Goal: Task Accomplishment & Management: Use online tool/utility

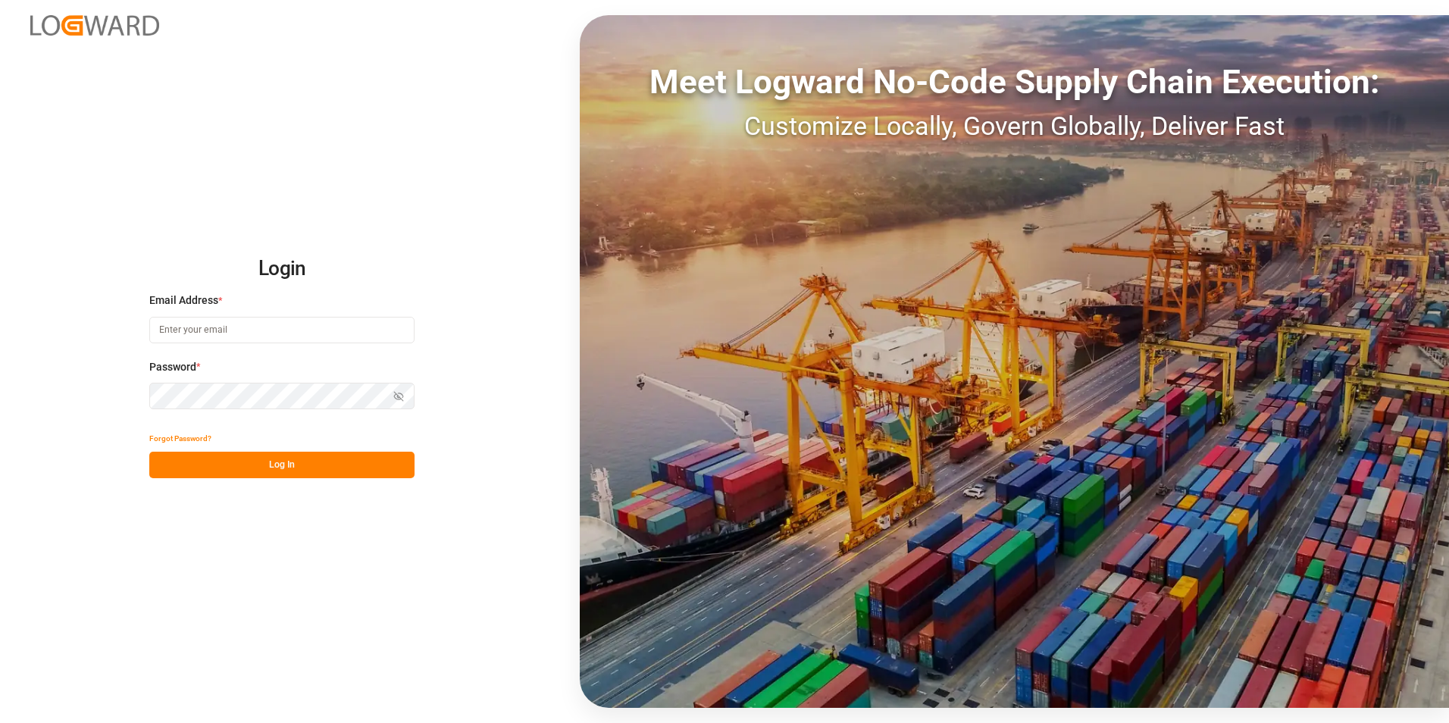
click at [221, 341] on input at bounding box center [281, 330] width 265 height 27
paste input "[EMAIL_ADDRESS][PERSON_NAME][DOMAIN_NAME]"
type input "[EMAIL_ADDRESS][PERSON_NAME][DOMAIN_NAME]"
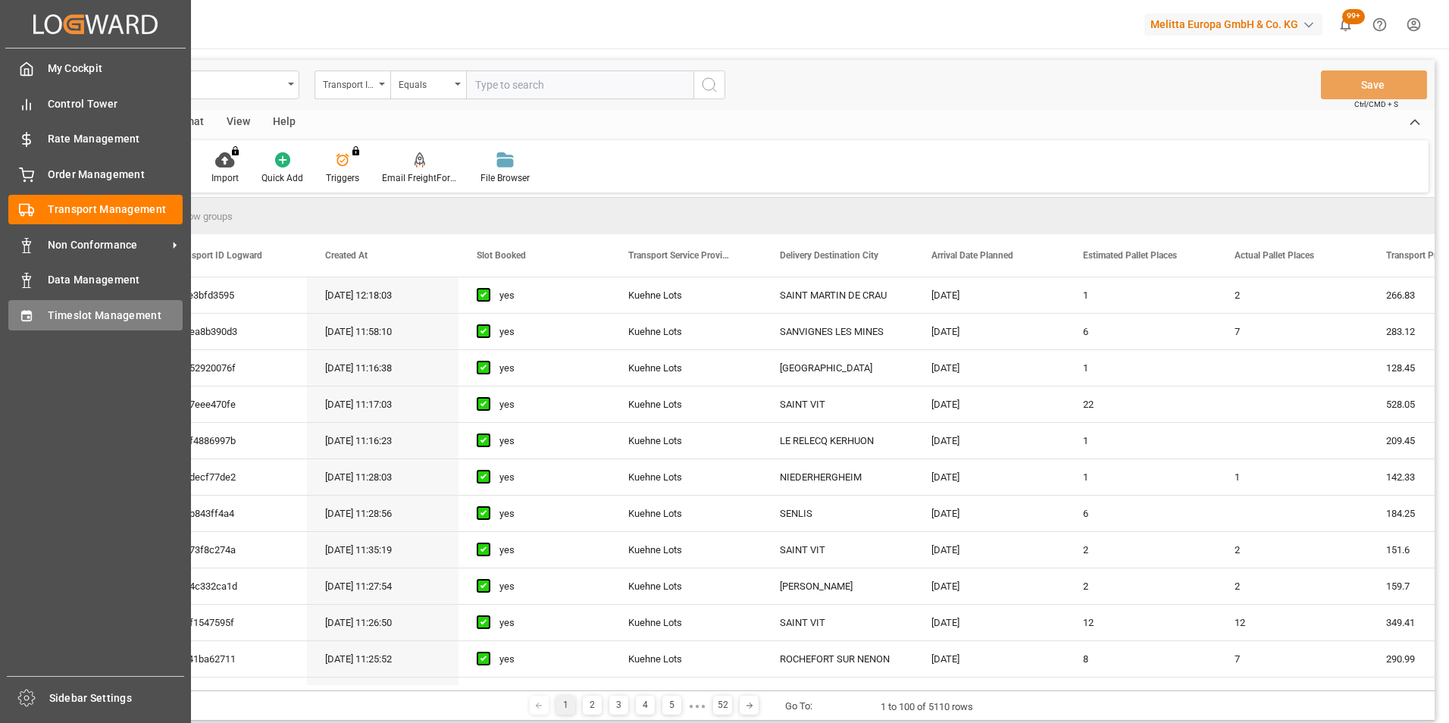
click at [108, 308] on span "Timeslot Management" at bounding box center [116, 316] width 136 height 16
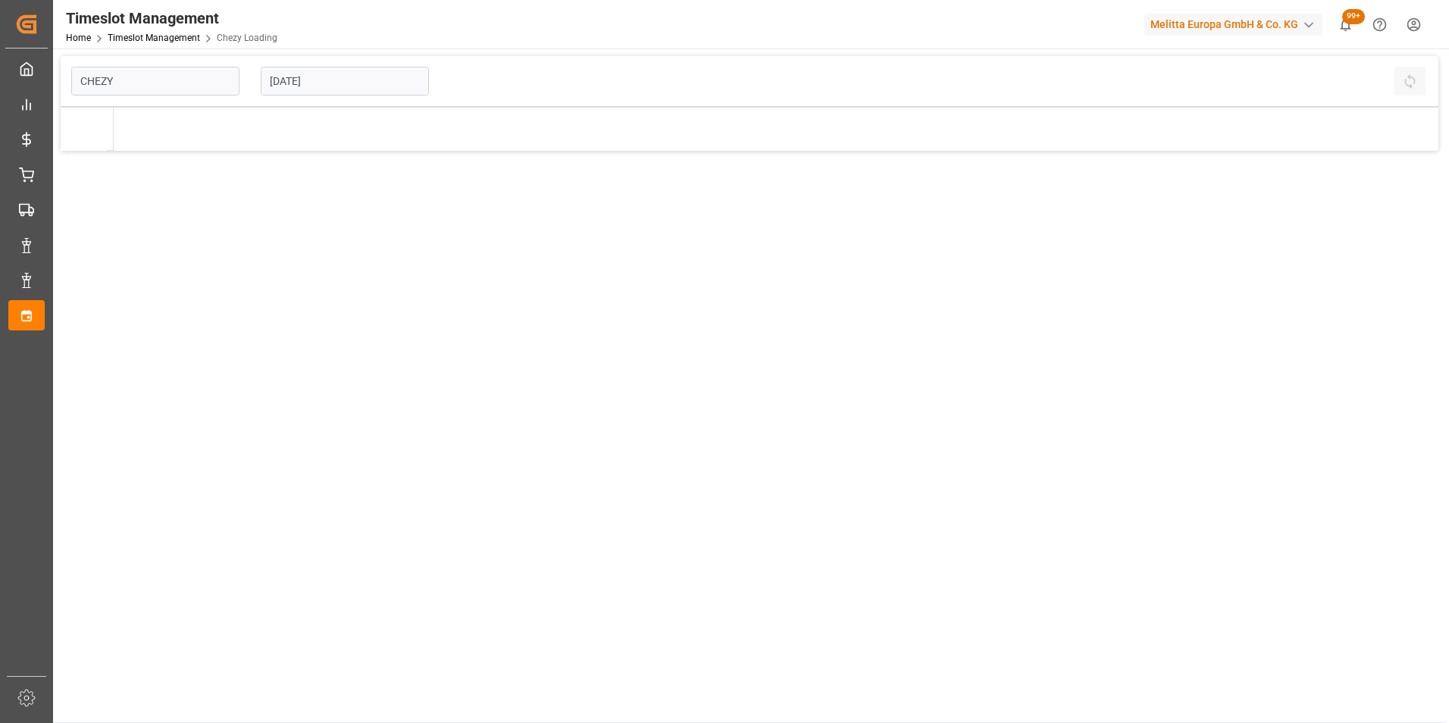
type input "Chezy Loading"
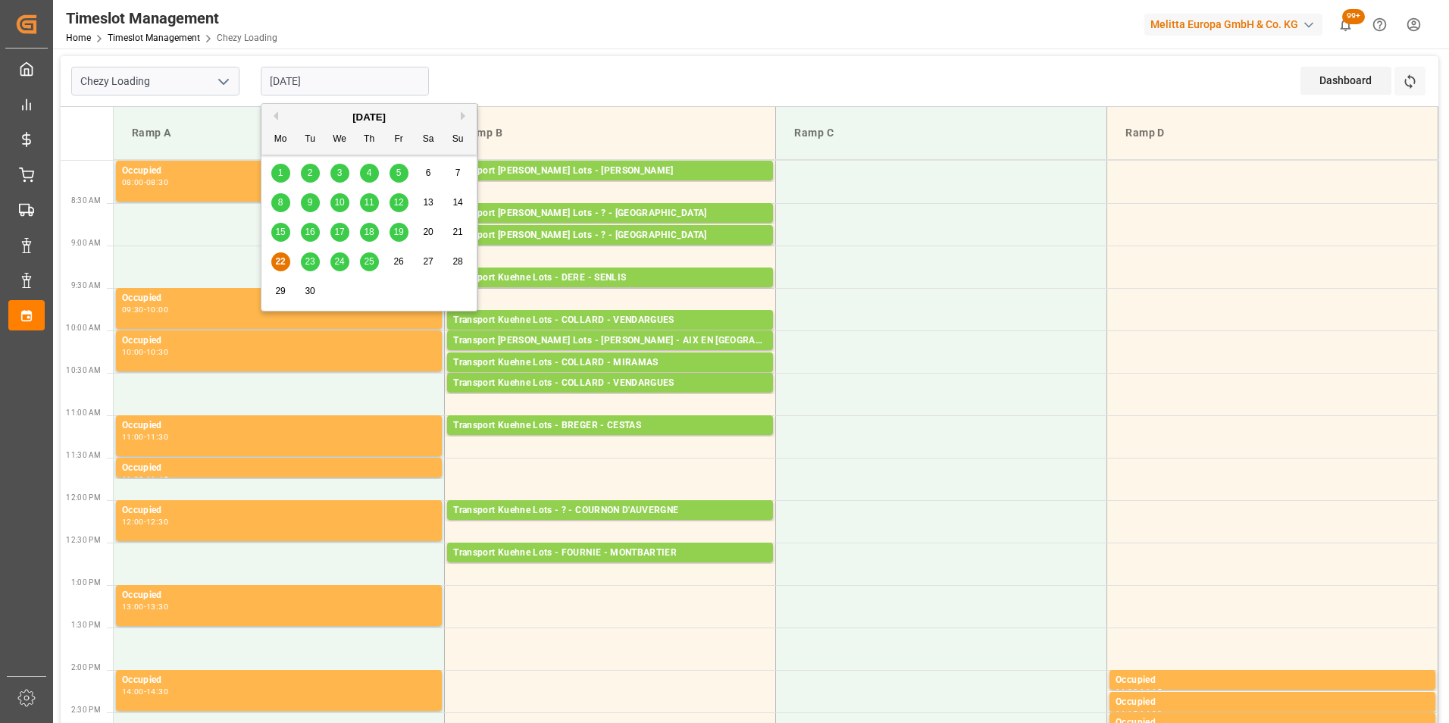
click at [285, 75] on input "[DATE]" at bounding box center [345, 81] width 168 height 29
click at [371, 227] on span "18" at bounding box center [369, 232] width 10 height 11
type input "[DATE]"
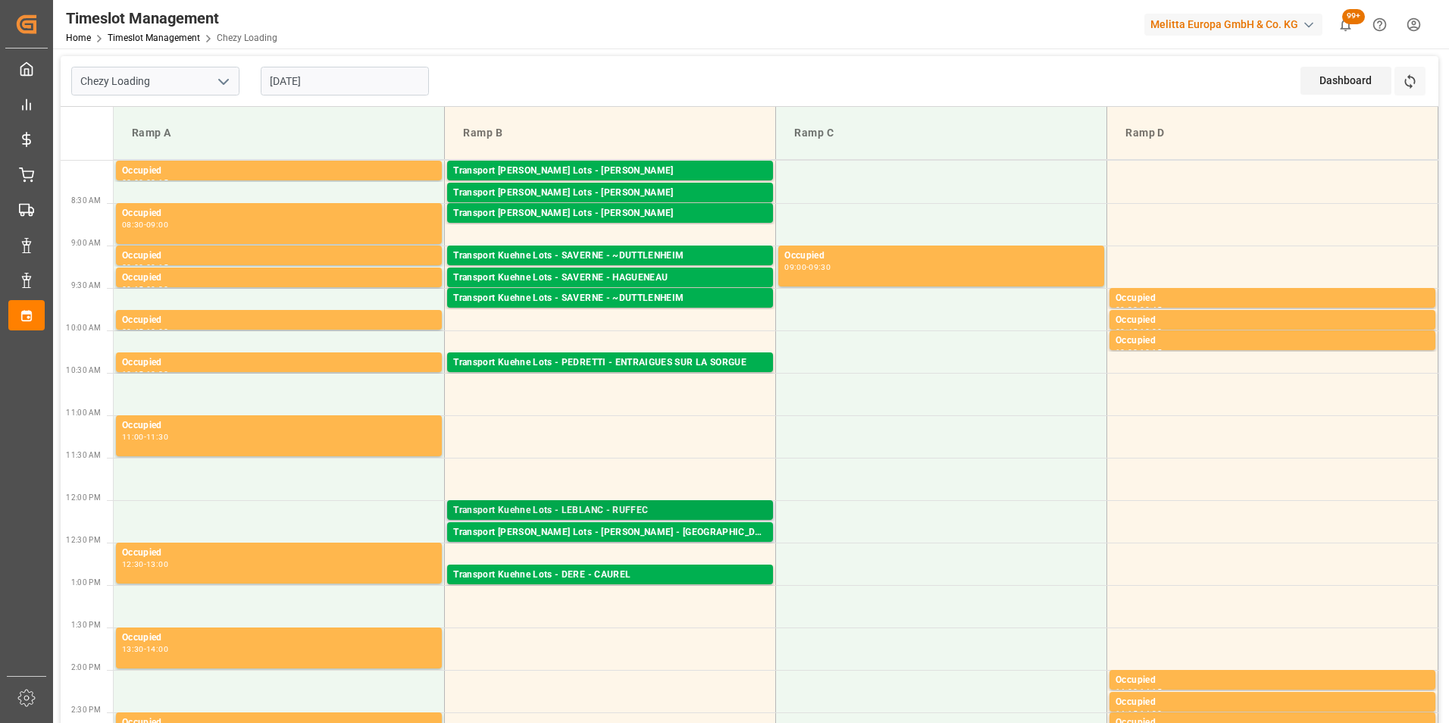
click at [663, 512] on div "Transport Kuehne Lots - LEBLANC - RUFFEC" at bounding box center [610, 510] width 314 height 15
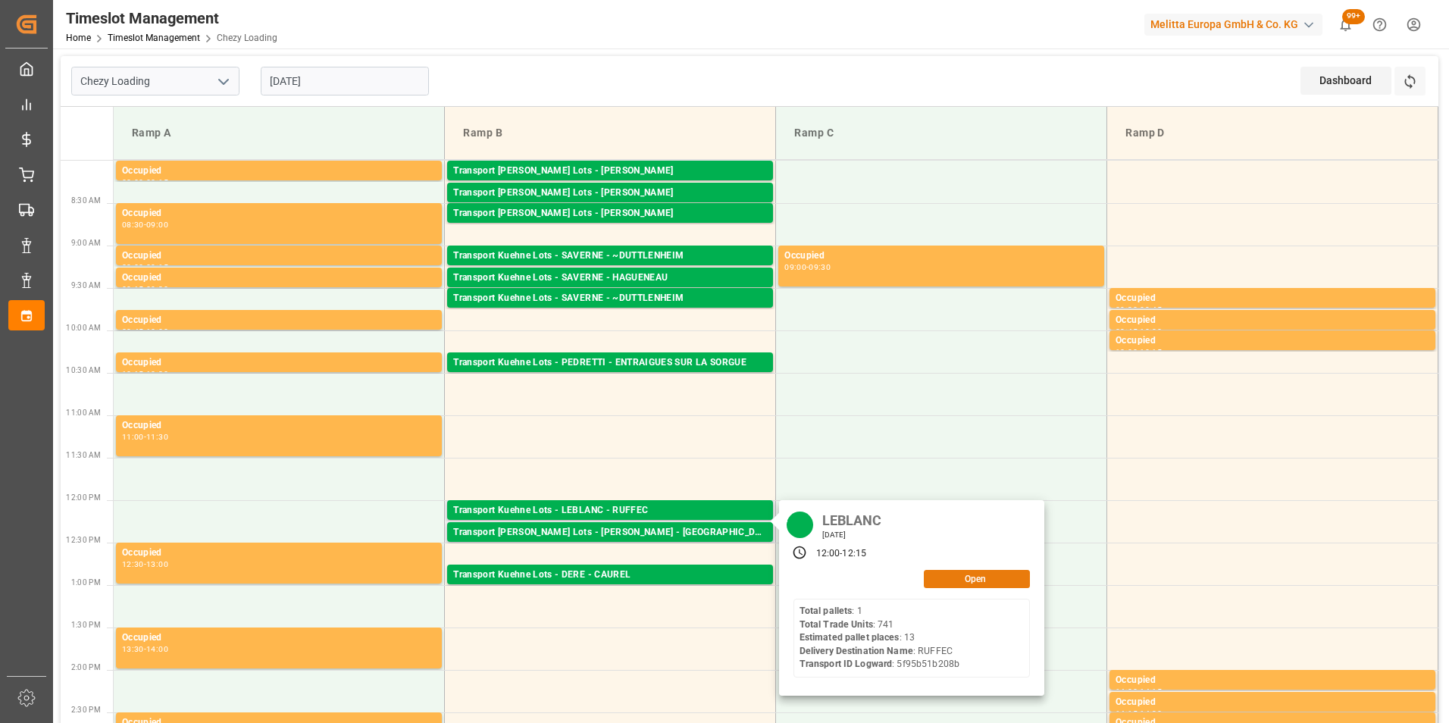
click at [984, 578] on button "Open" at bounding box center [977, 579] width 106 height 18
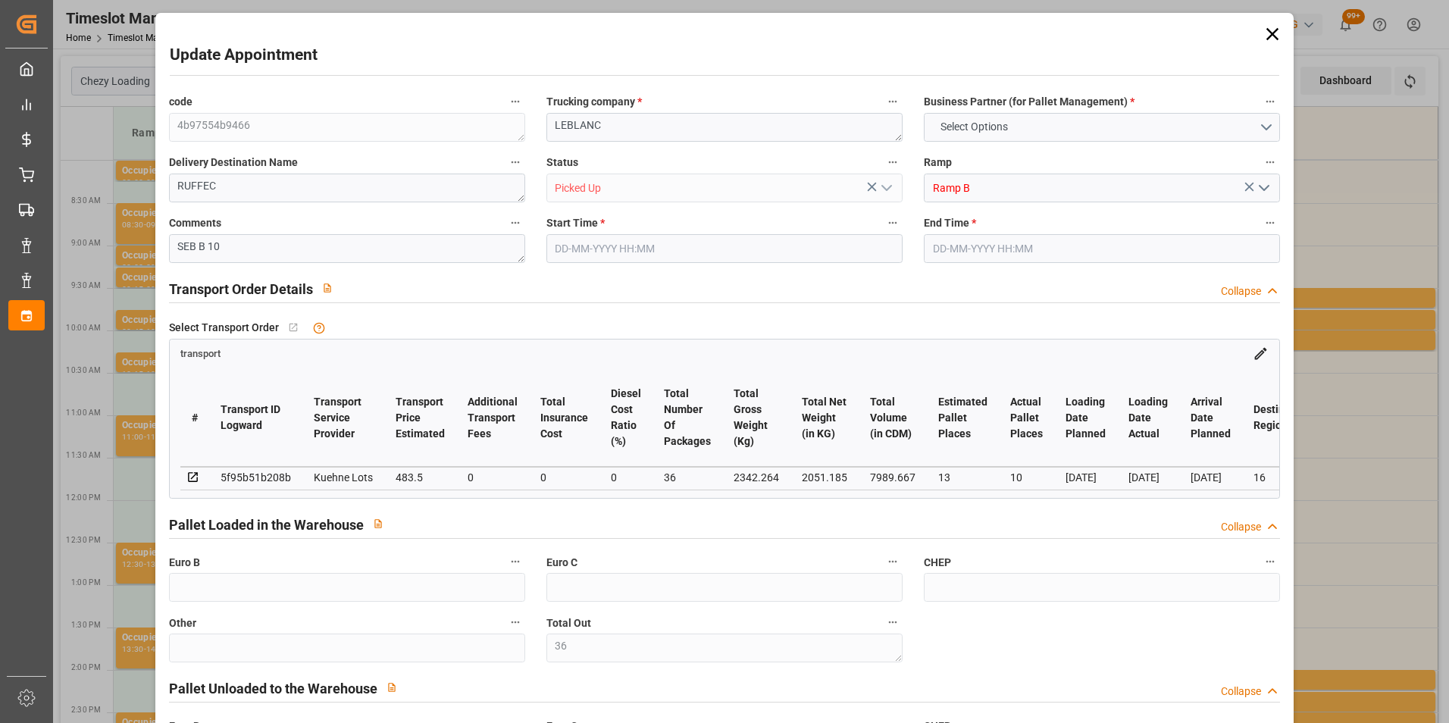
type input "36"
type input "4"
type input "13"
type input "10"
type input "483.5"
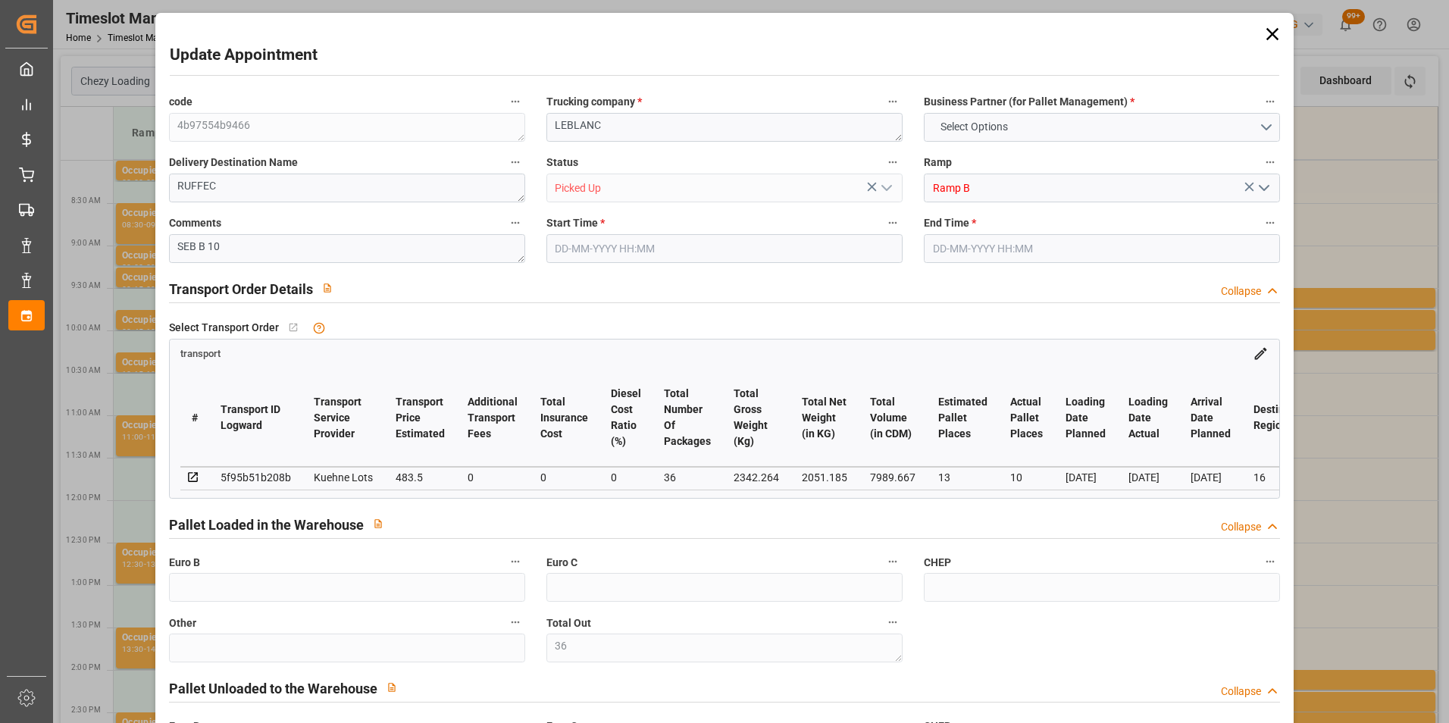
type input "0"
type input "483.5"
type input "0"
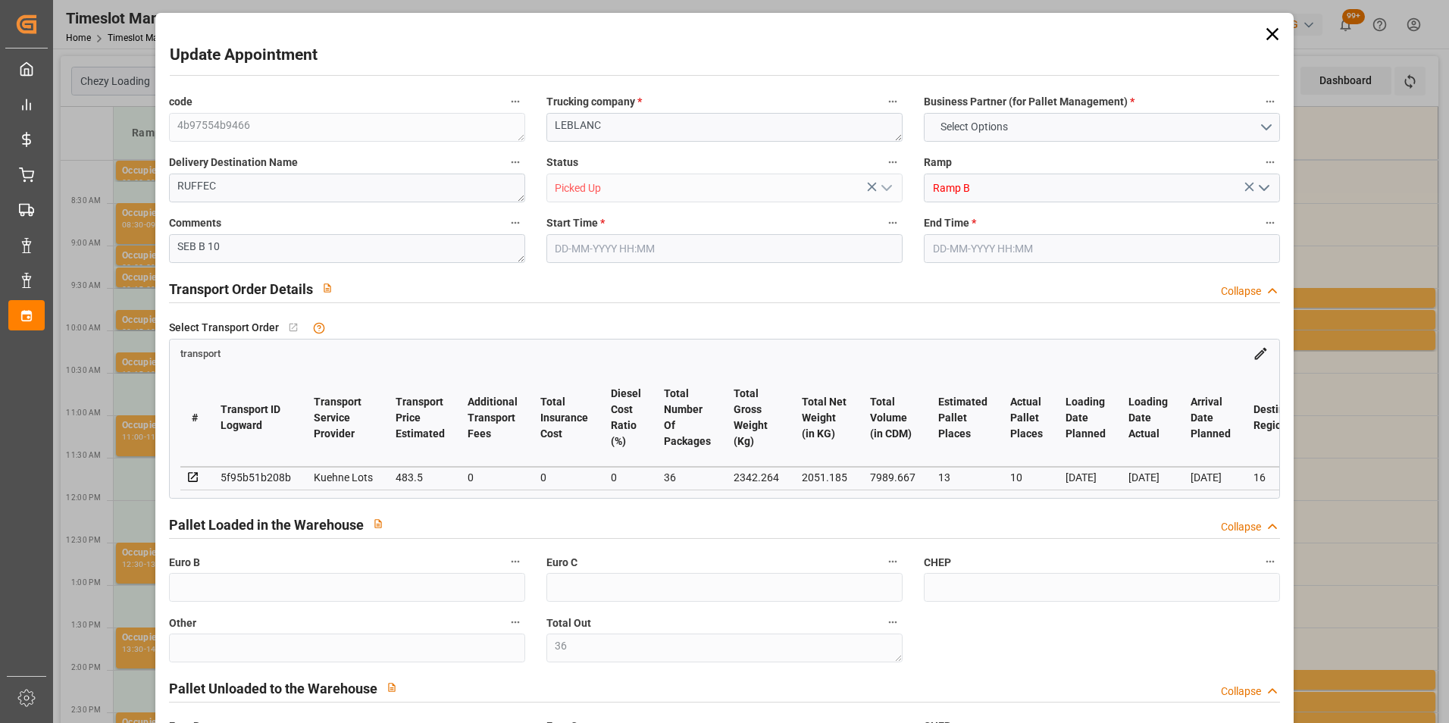
type input "36"
type input "2051.185"
type input "3726.736"
type input "7989.667"
type input "16"
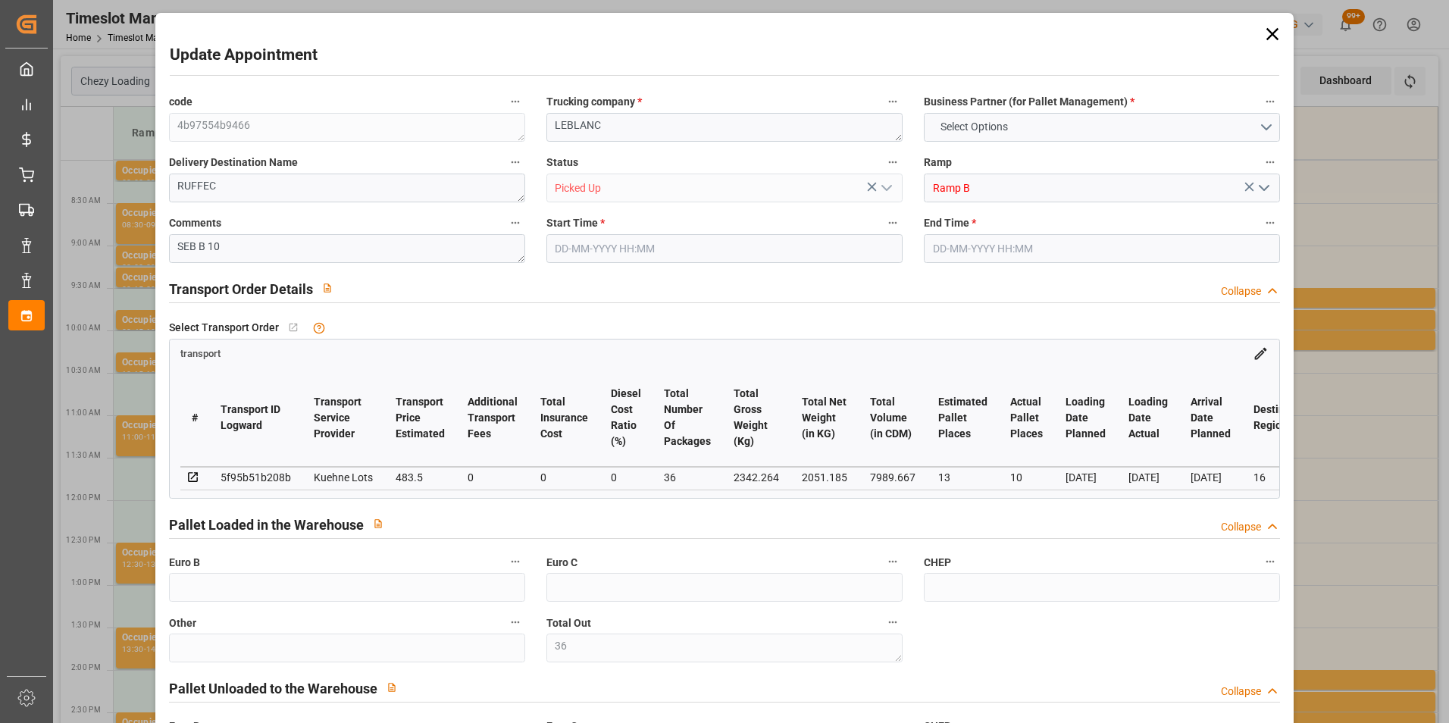
type input "1"
type input "741"
type input "36"
type input "101"
type input "2342.264"
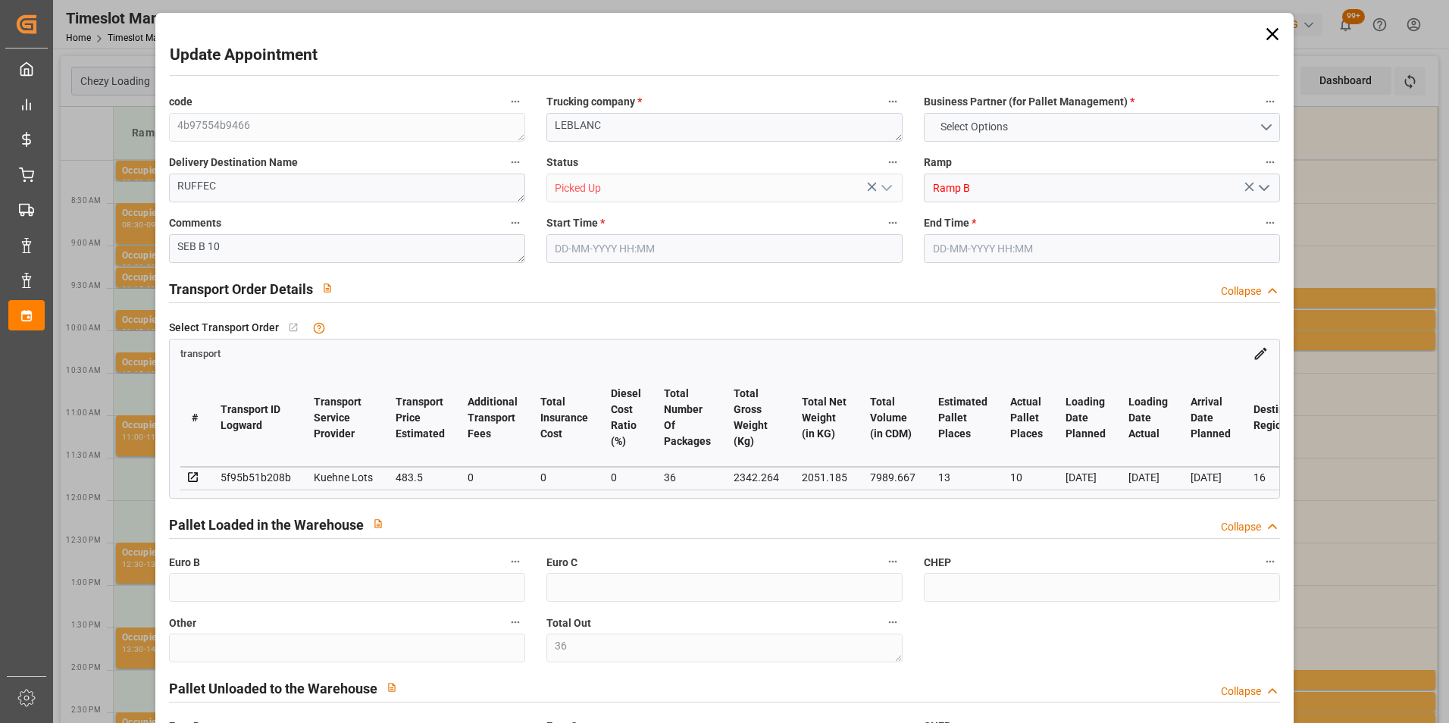
type input "0"
type input "10767.6795"
type input "0"
type input "21"
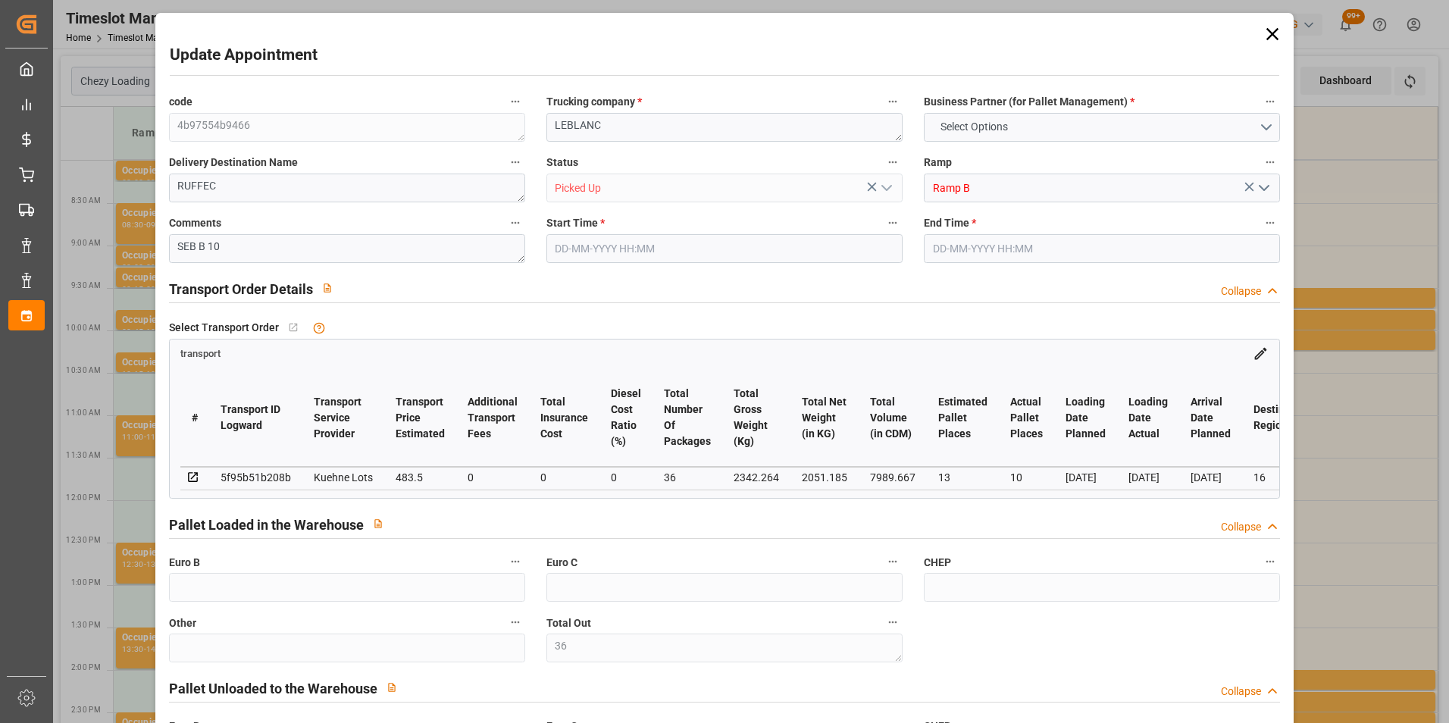
type input "80"
type input "[DATE] 12:00"
type input "[DATE] 12:15"
type input "[DATE] 12:41"
type input "[DATE] 11:25"
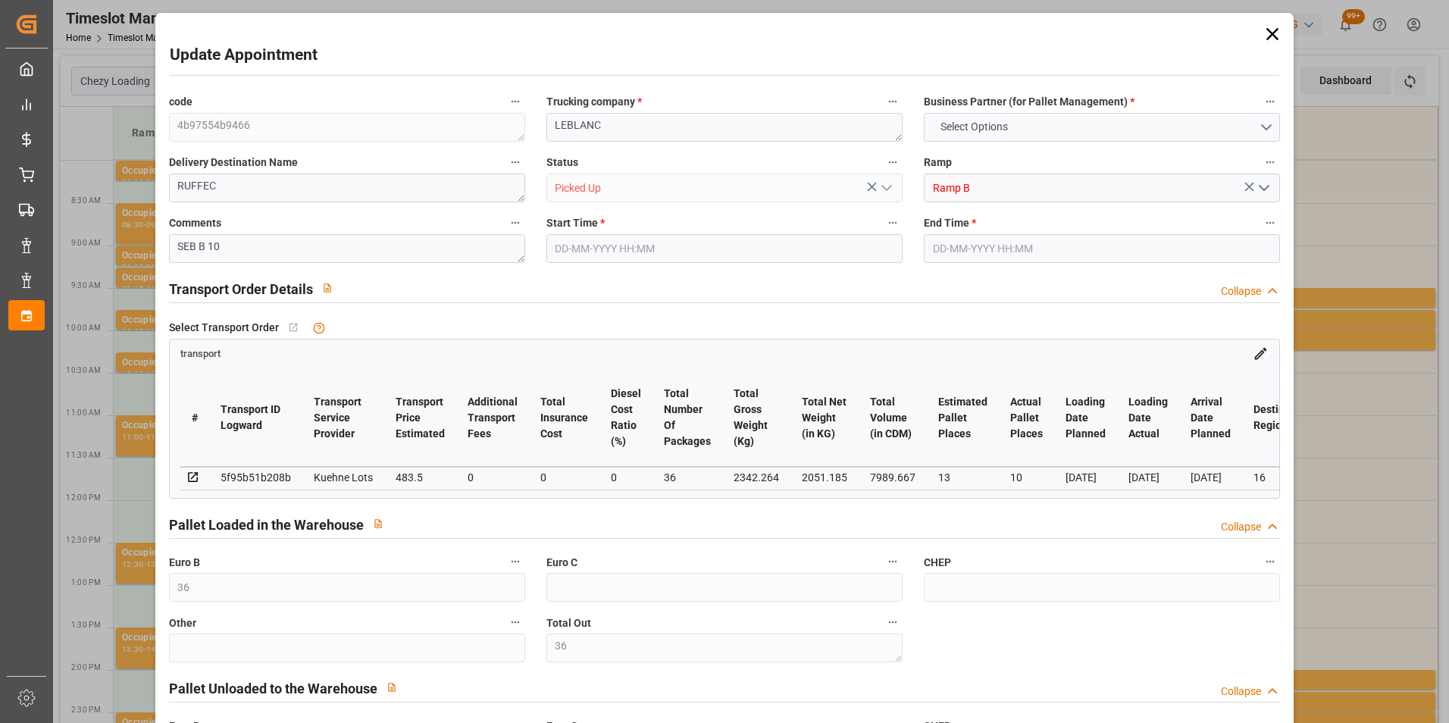
type input "[DATE]"
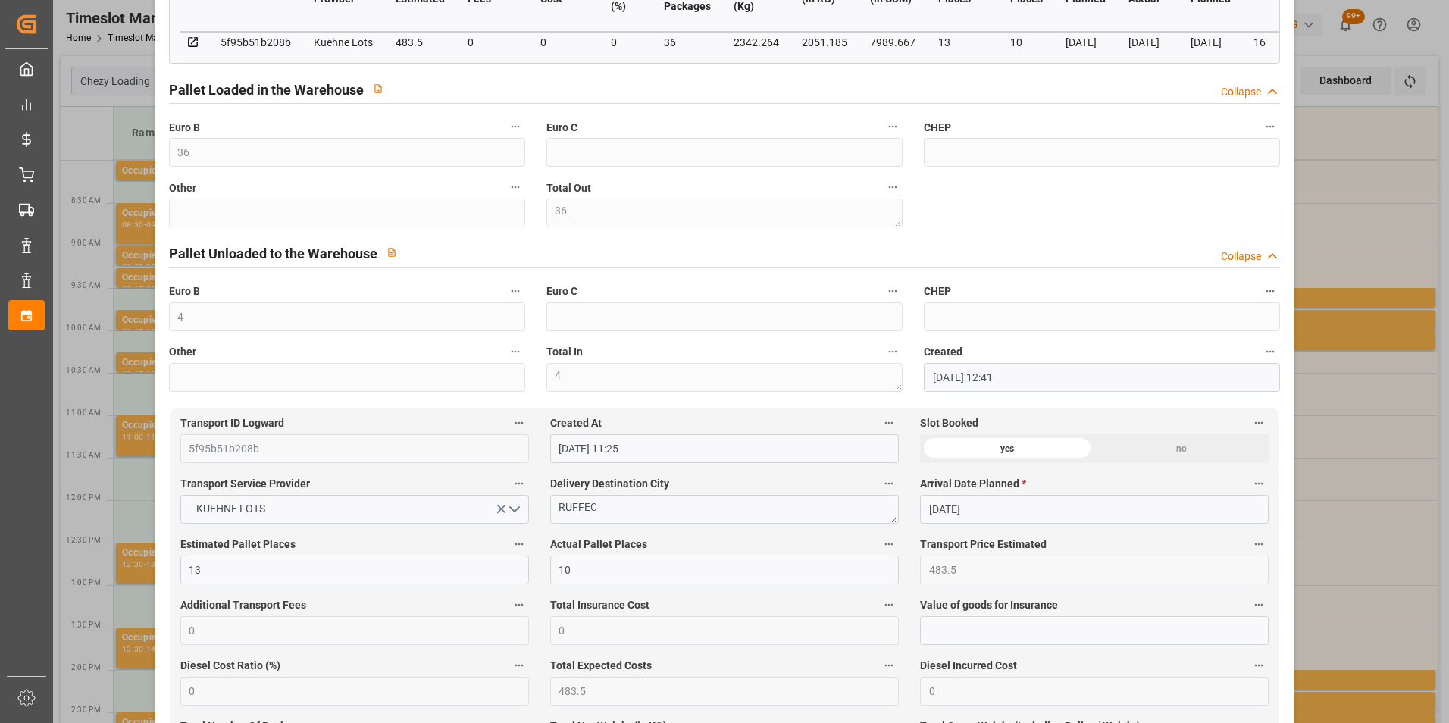
scroll to position [455, 0]
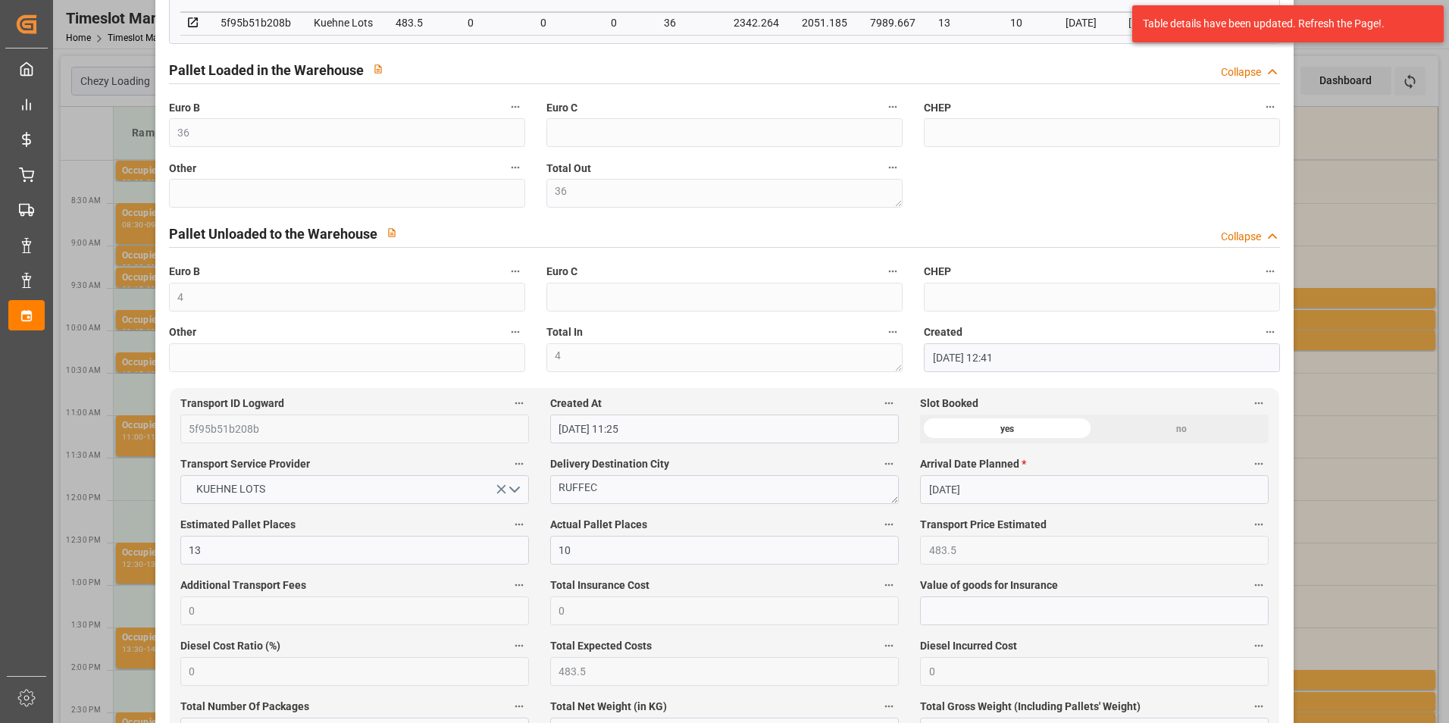
click at [1315, 210] on div "Update Appointment code 4b97554b9466 Trucking company * [PERSON_NAME] Business …" at bounding box center [724, 361] width 1449 height 723
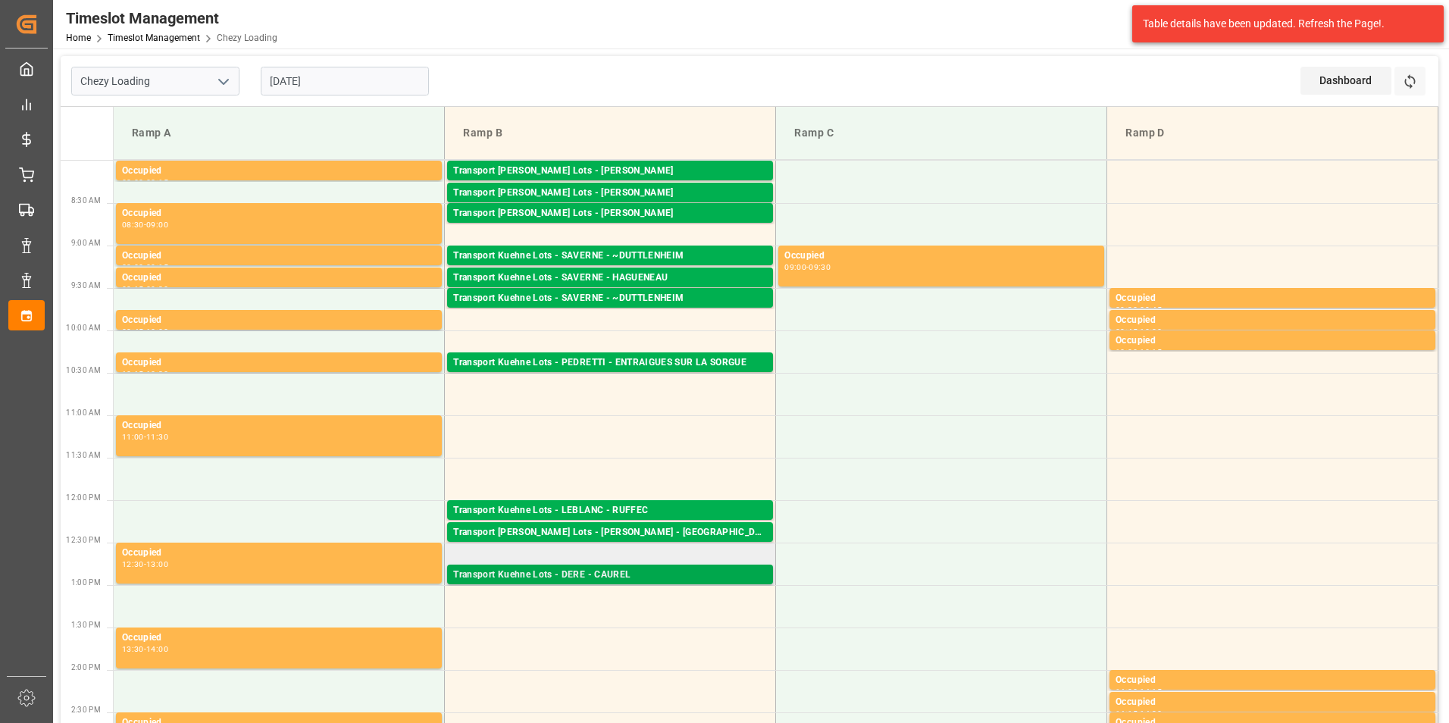
click at [622, 572] on div "Transport Kuehne Lots - DERE - CAUREL" at bounding box center [610, 575] width 314 height 15
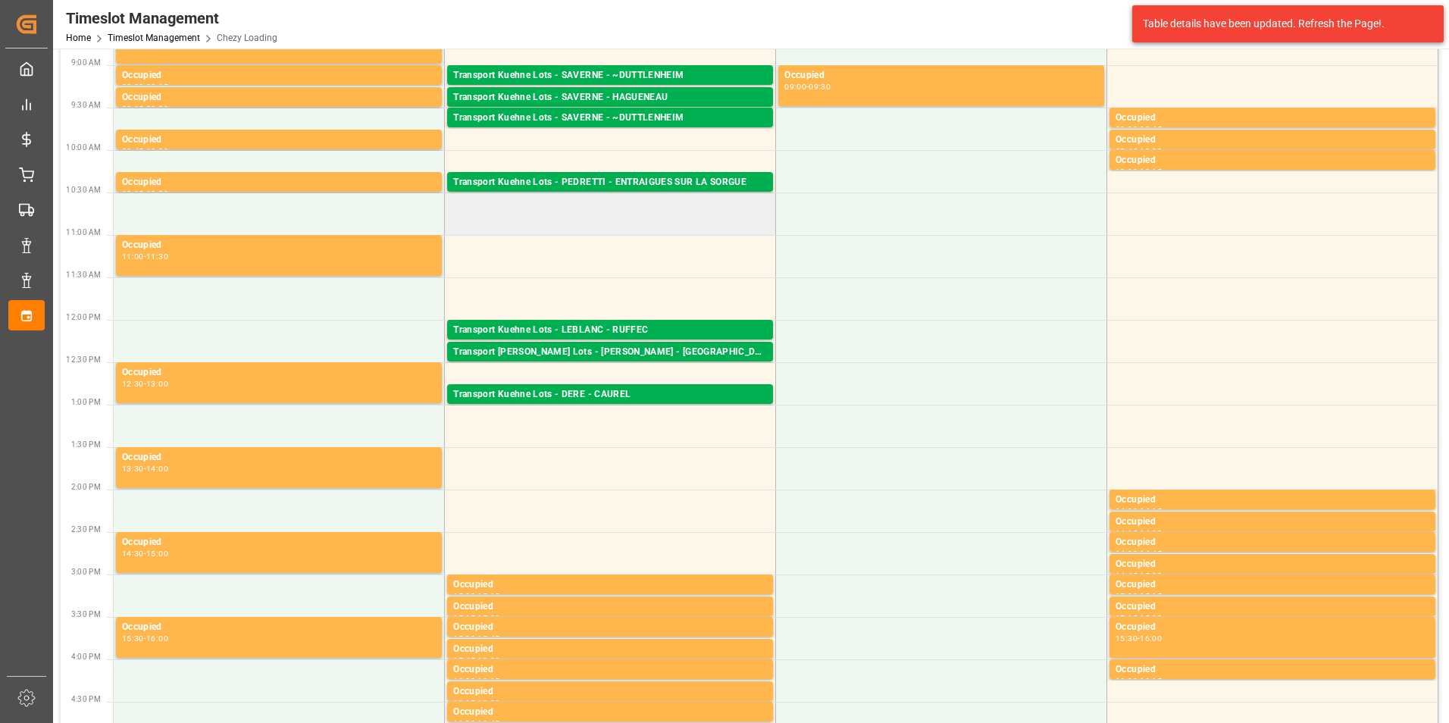
scroll to position [0, 0]
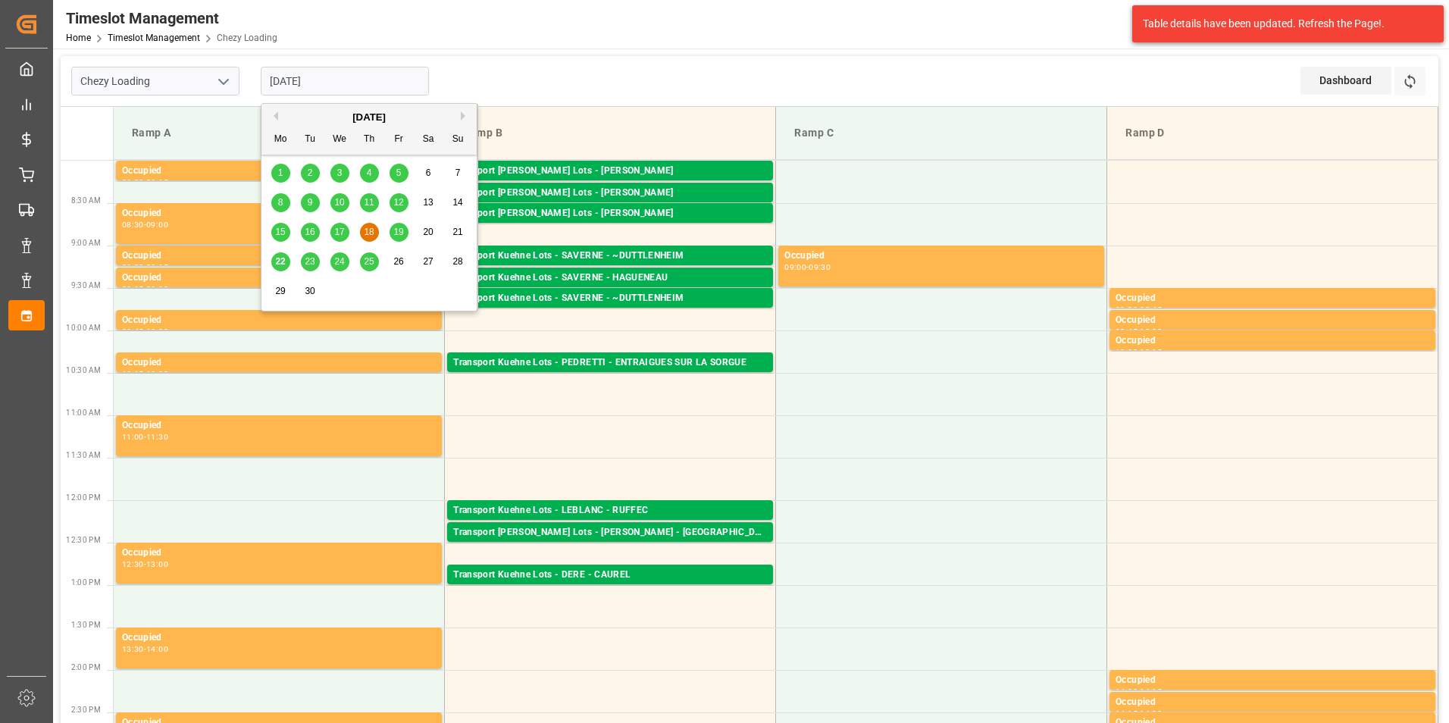
click at [314, 79] on input "[DATE]" at bounding box center [345, 81] width 168 height 29
click at [403, 233] on span "19" at bounding box center [398, 232] width 10 height 11
type input "[DATE]"
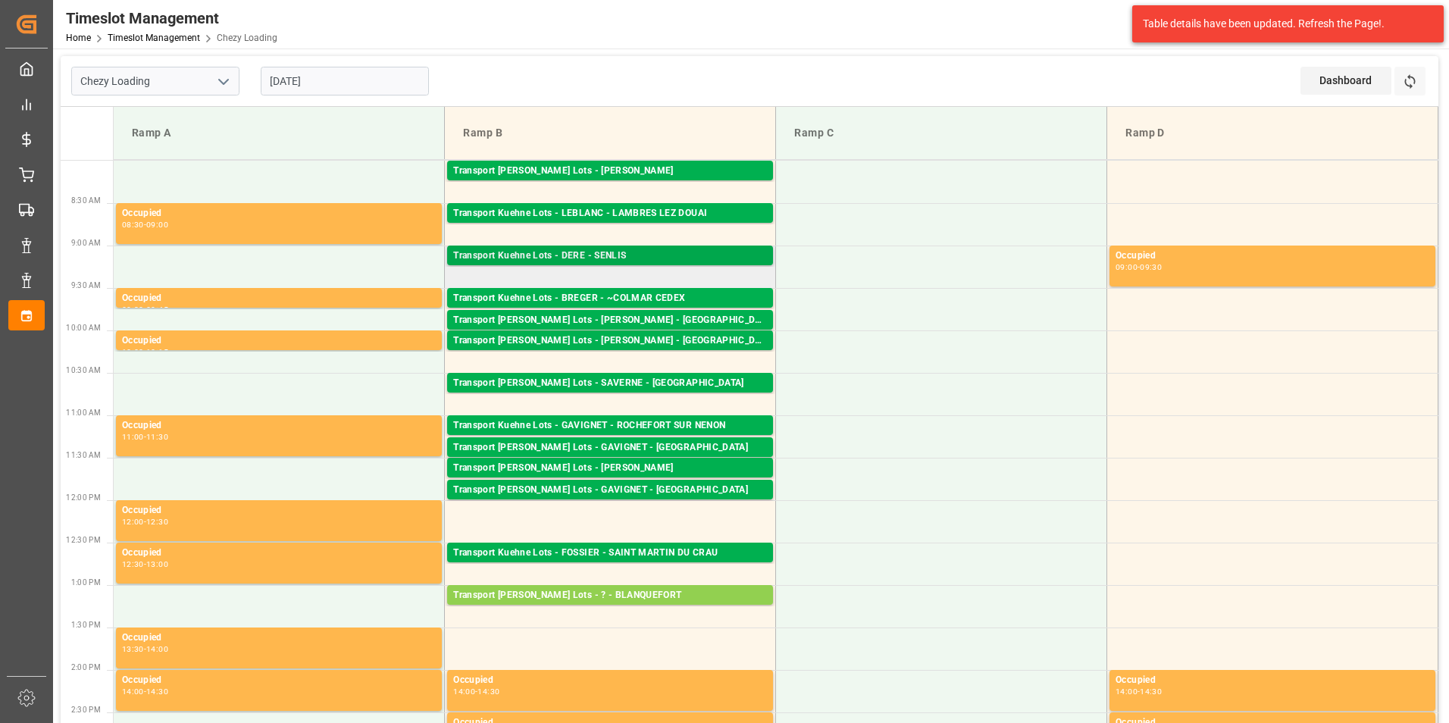
click at [650, 259] on div "Transport Kuehne Lots - DERE - SENLIS" at bounding box center [610, 256] width 314 height 15
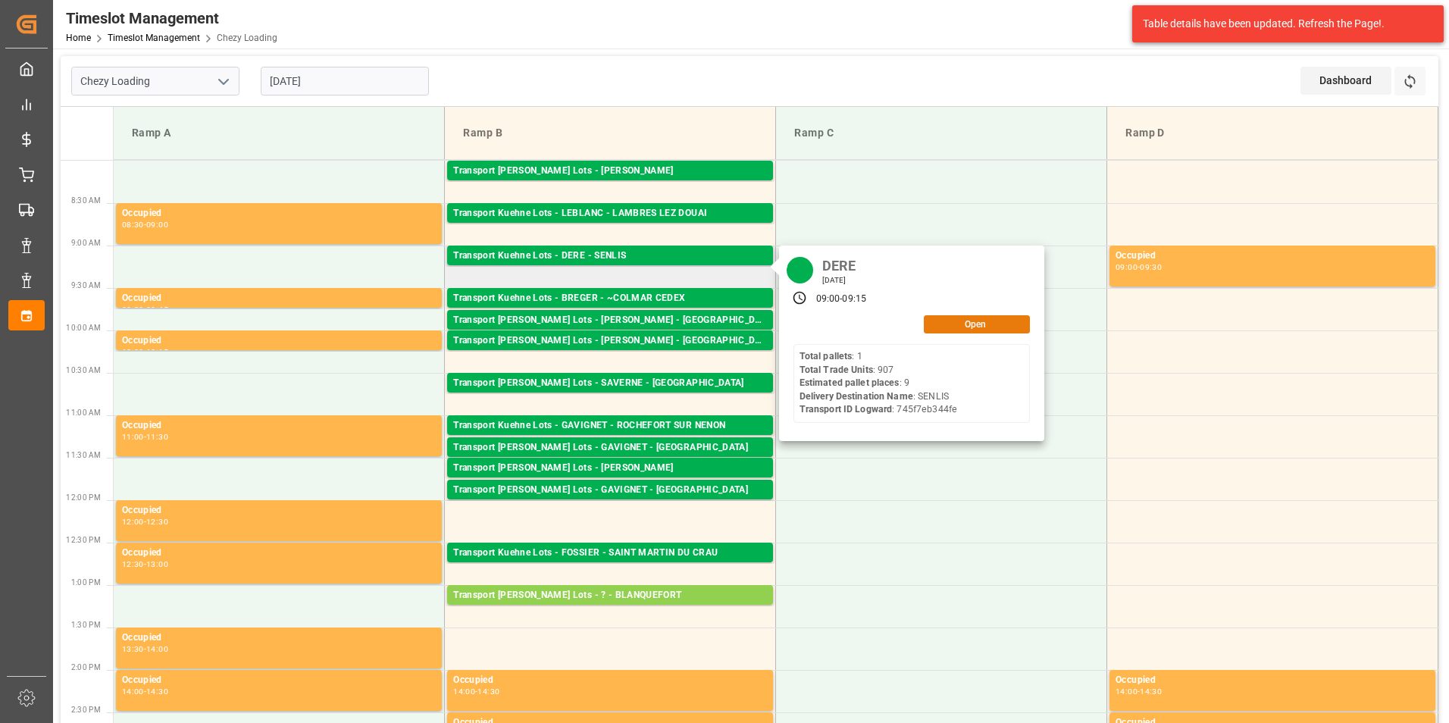
click at [967, 323] on button "Open" at bounding box center [977, 324] width 106 height 18
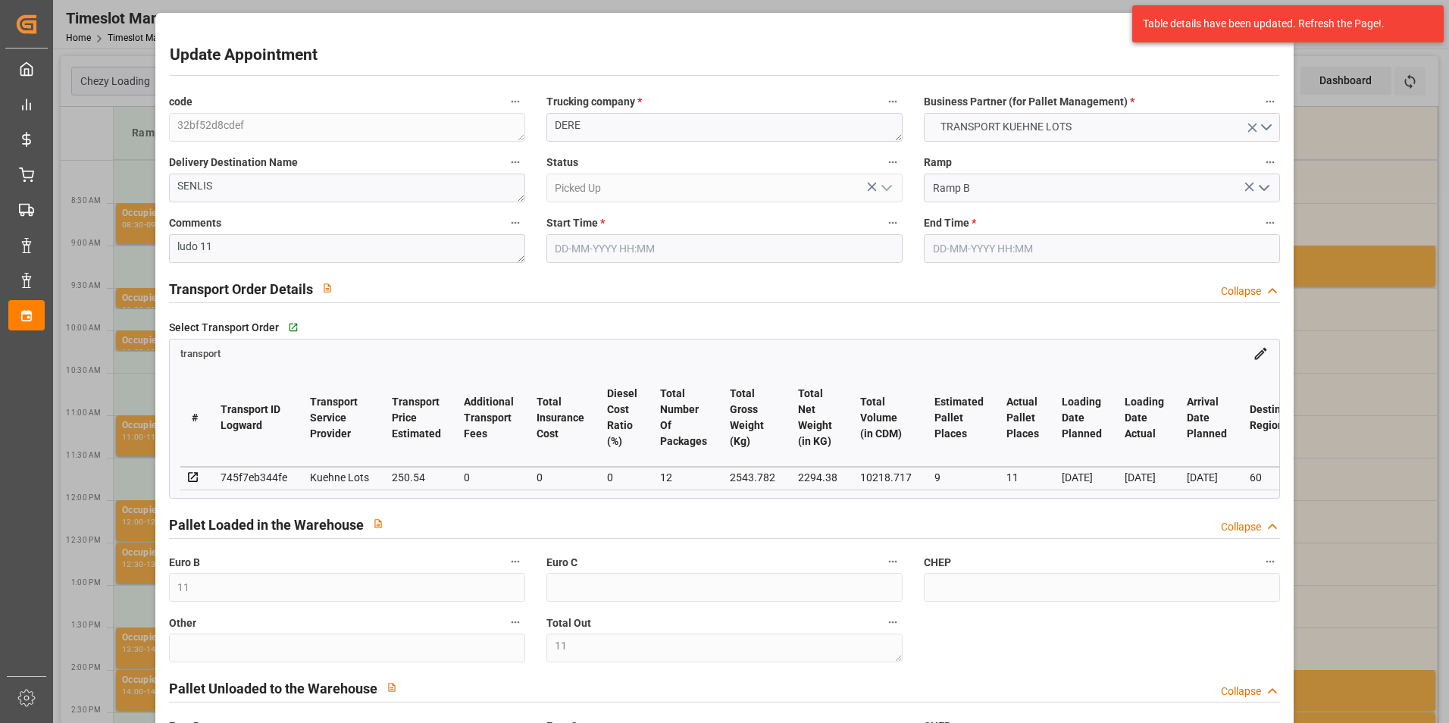
type input "11"
type input "9"
type input "11"
type input "250.54"
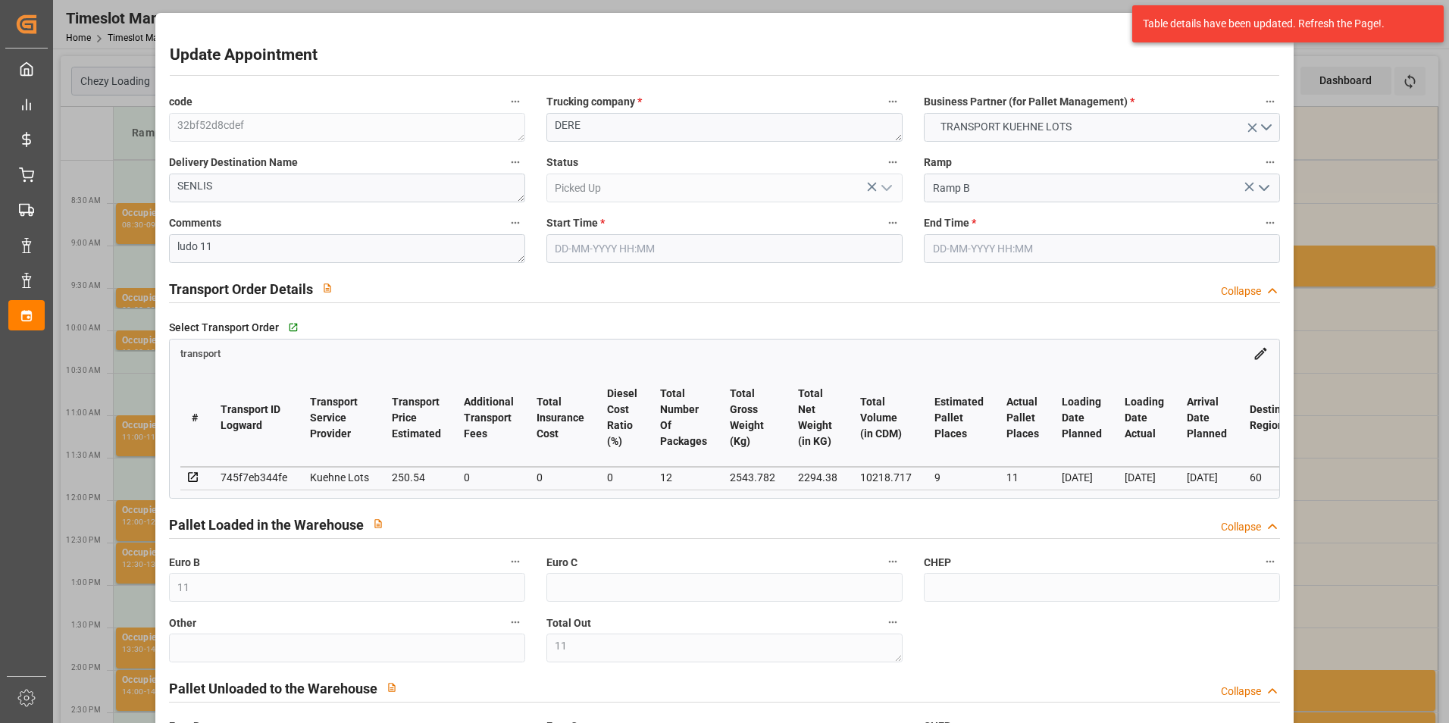
type input "0"
type input "250.54"
type input "0"
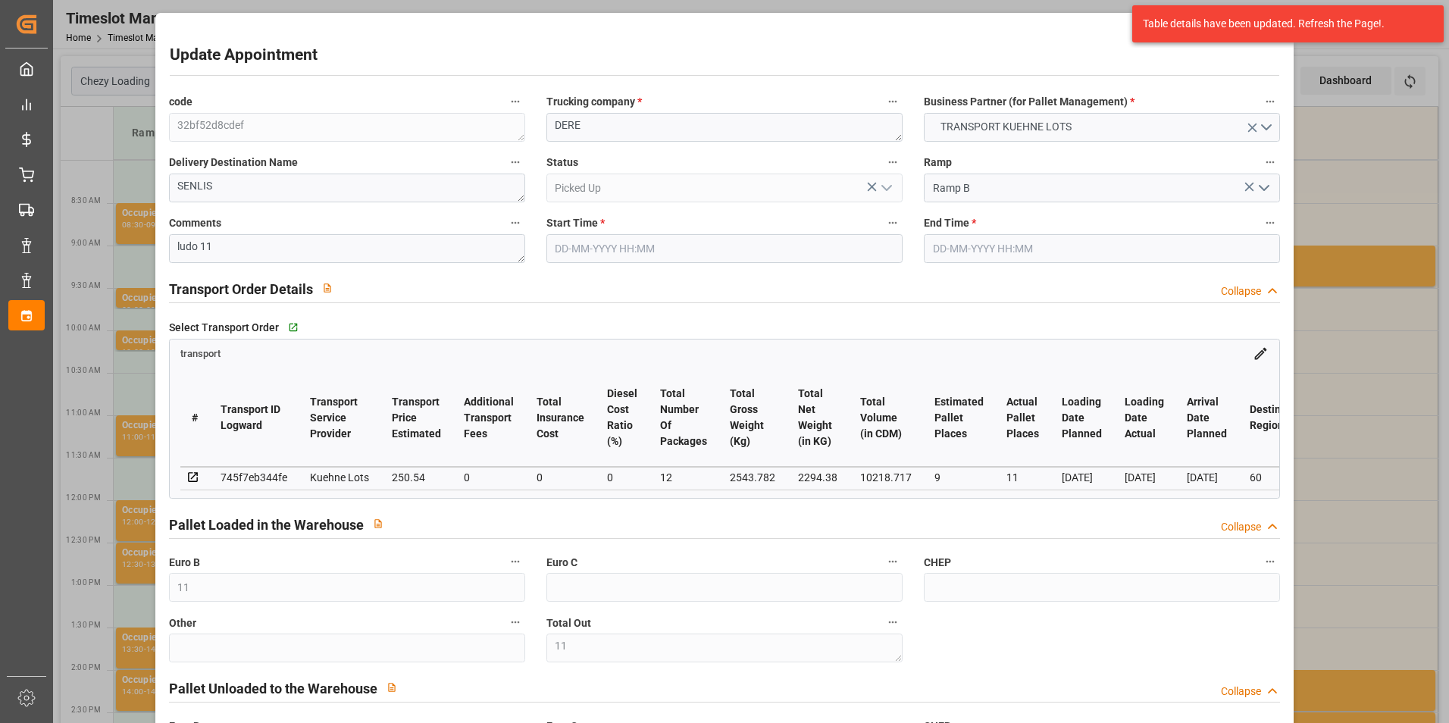
type input "12"
type input "2294.38"
type input "2763.806"
type input "10218.717"
type input "60"
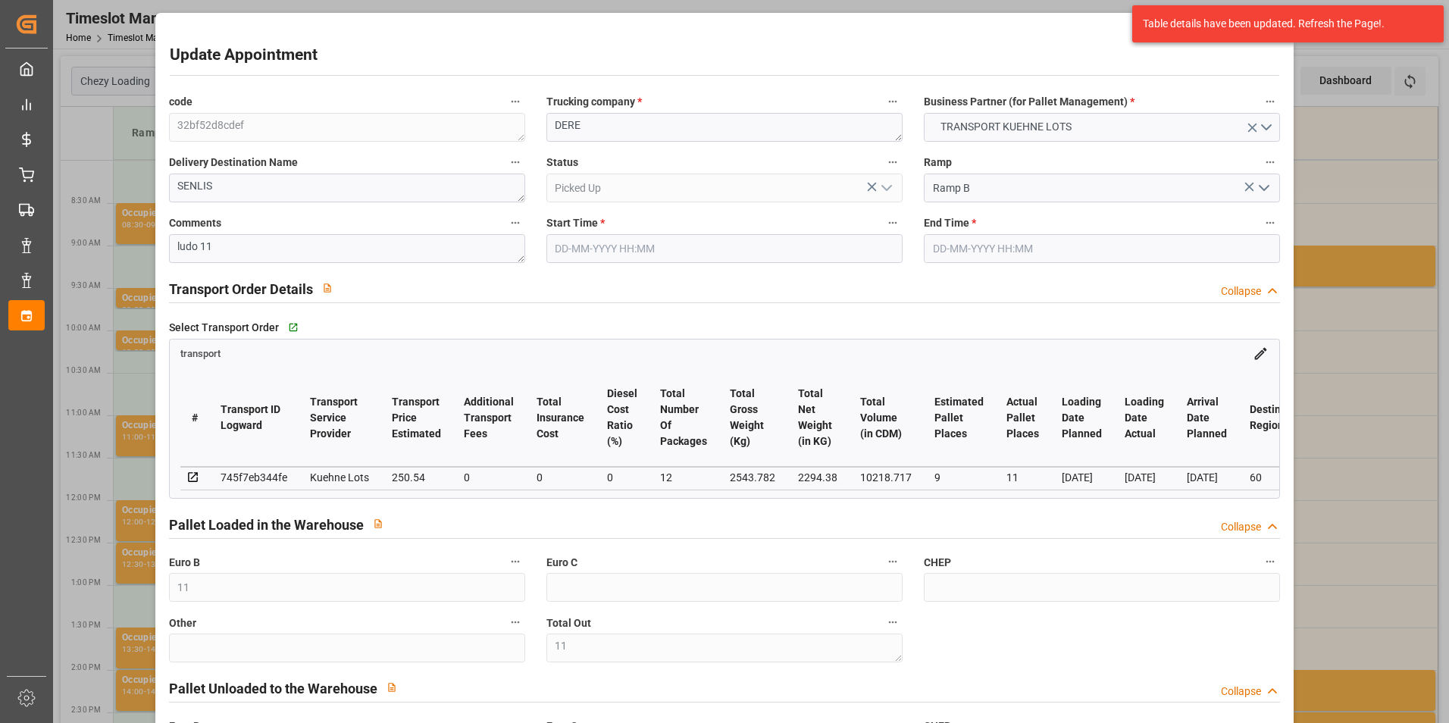
type input "1"
type input "907"
type input "11"
type input "101"
type input "2543.782"
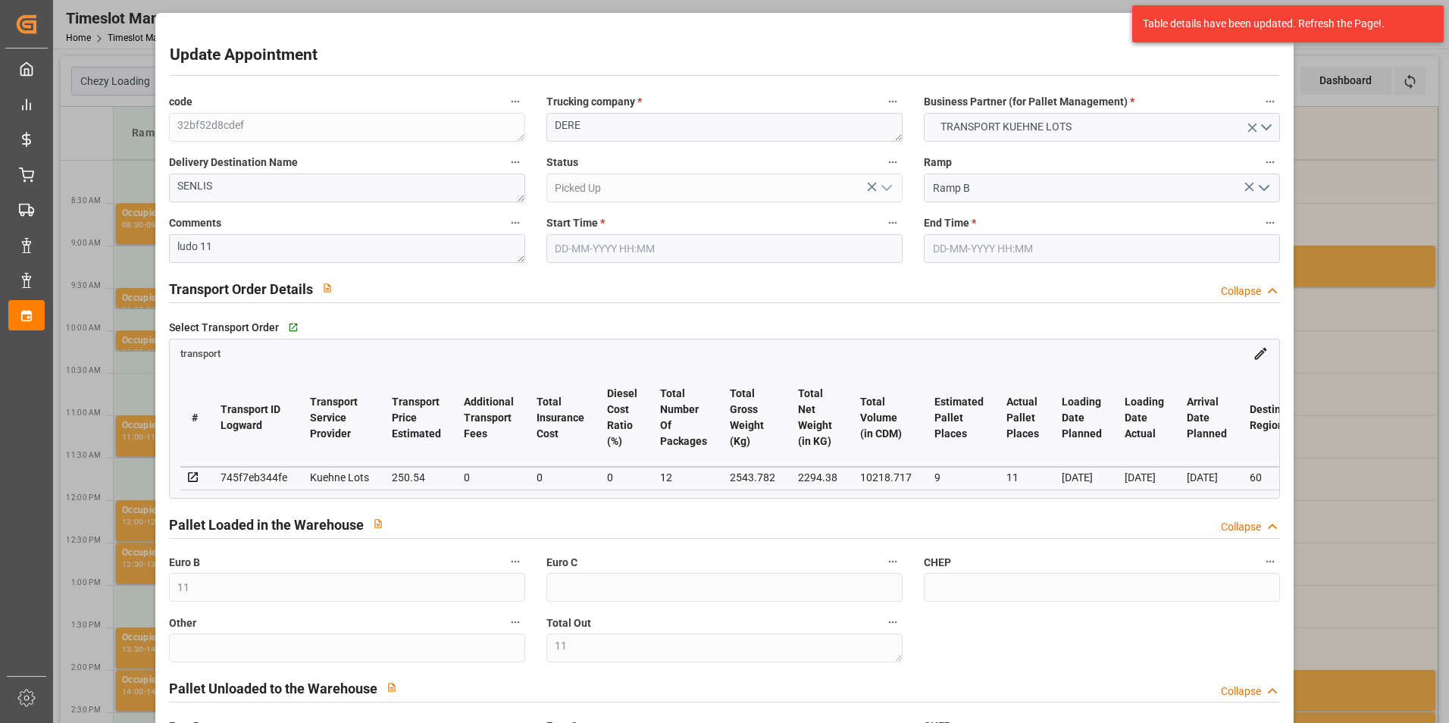
type input "0"
type input "10767.6795"
type input "0"
type input "21"
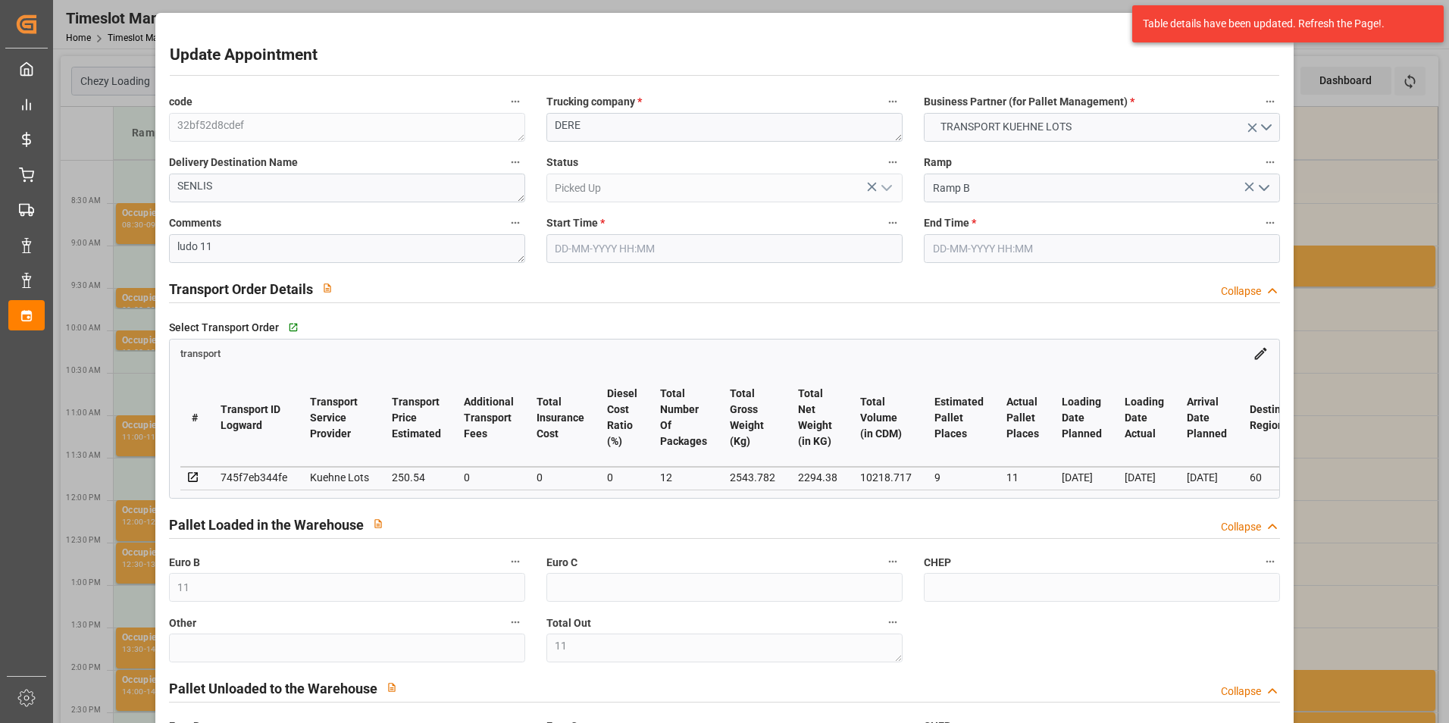
type input "80"
type input "[DATE] 09:00"
type input "[DATE] 09:15"
type input "[DATE] 12:44"
type input "[DATE] 11:23"
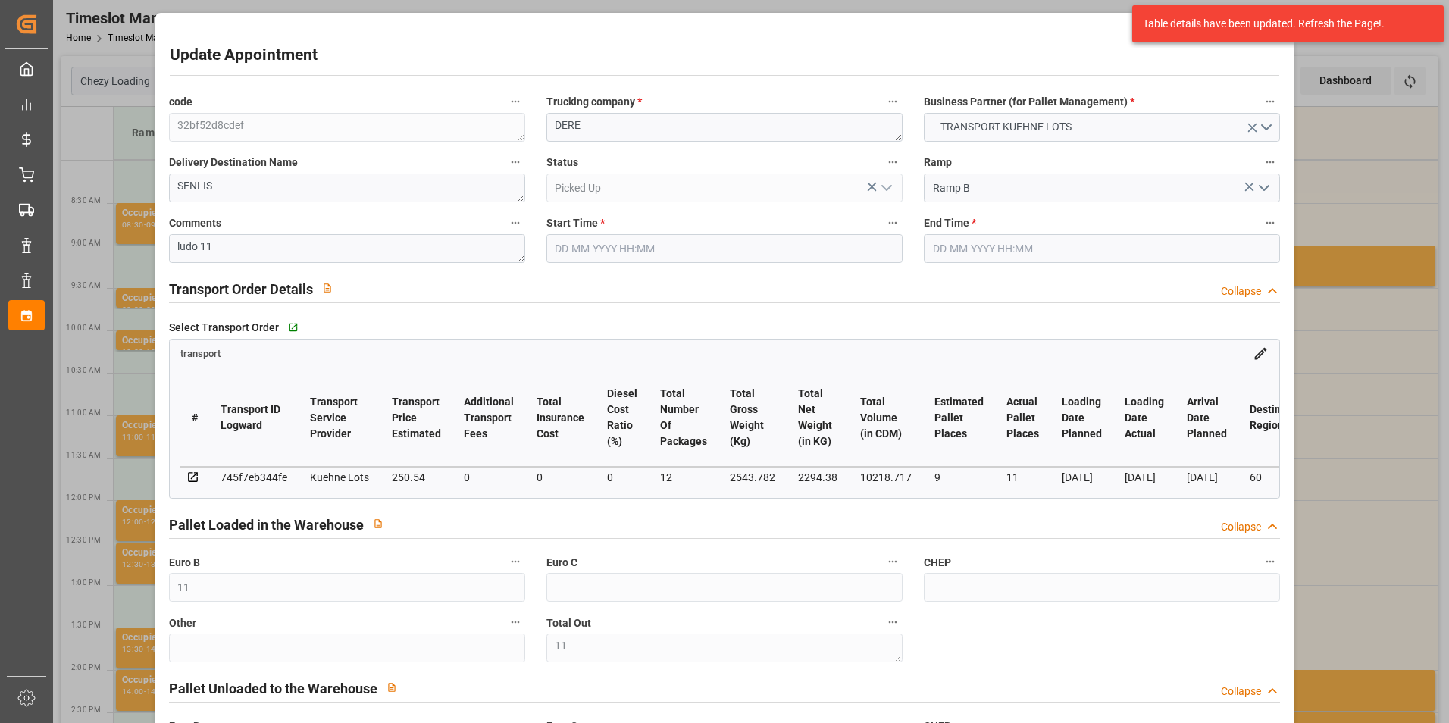
type input "[DATE]"
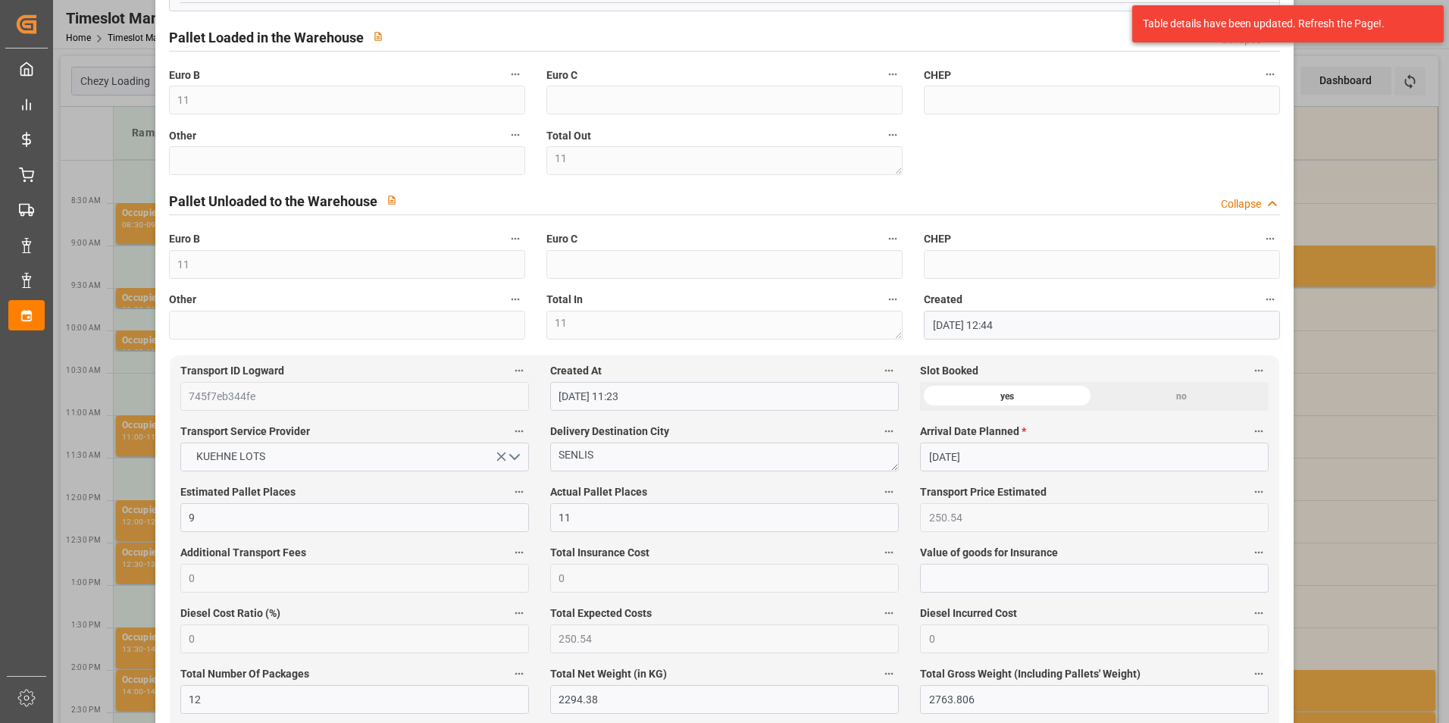
scroll to position [531, 0]
